Goal: Information Seeking & Learning: Learn about a topic

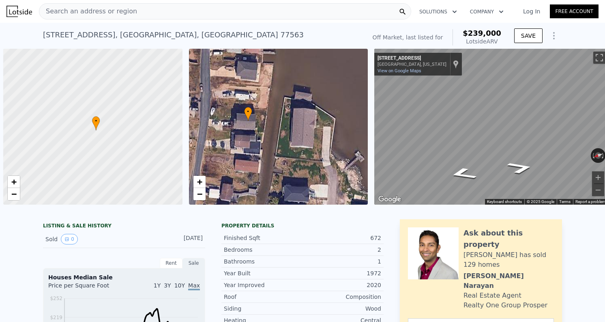
scroll to position [0, 3]
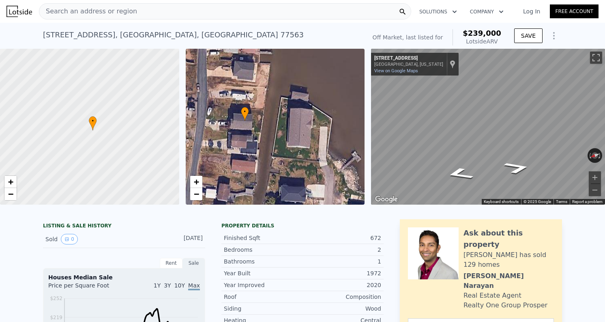
click at [127, 15] on span "Search an address or region" at bounding box center [88, 11] width 98 height 10
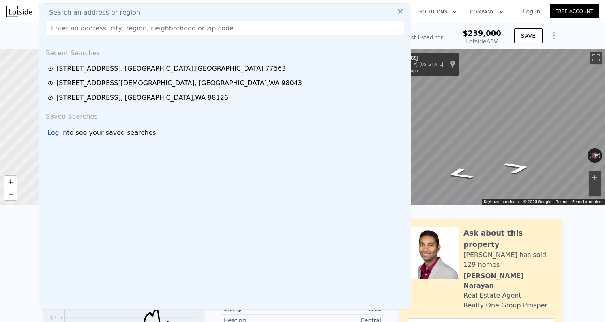
type input "[STREET_ADDRESS][PERSON_NAME]"
checkbox input "false"
checkbox input "true"
type input "$ 238,000"
type input "$ 142,635"
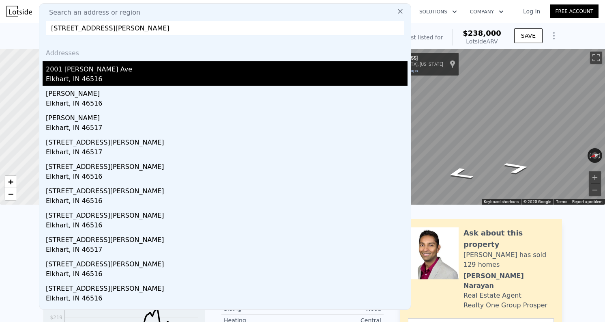
type input "[STREET_ADDRESS][PERSON_NAME]"
click at [110, 69] on div "2001 [PERSON_NAME] Ave" at bounding box center [227, 67] width 362 height 13
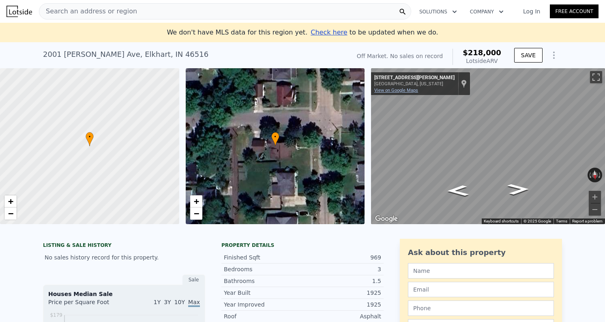
click at [401, 88] on link "View on Google Maps" at bounding box center [396, 90] width 44 height 5
